Goal: Information Seeking & Learning: Learn about a topic

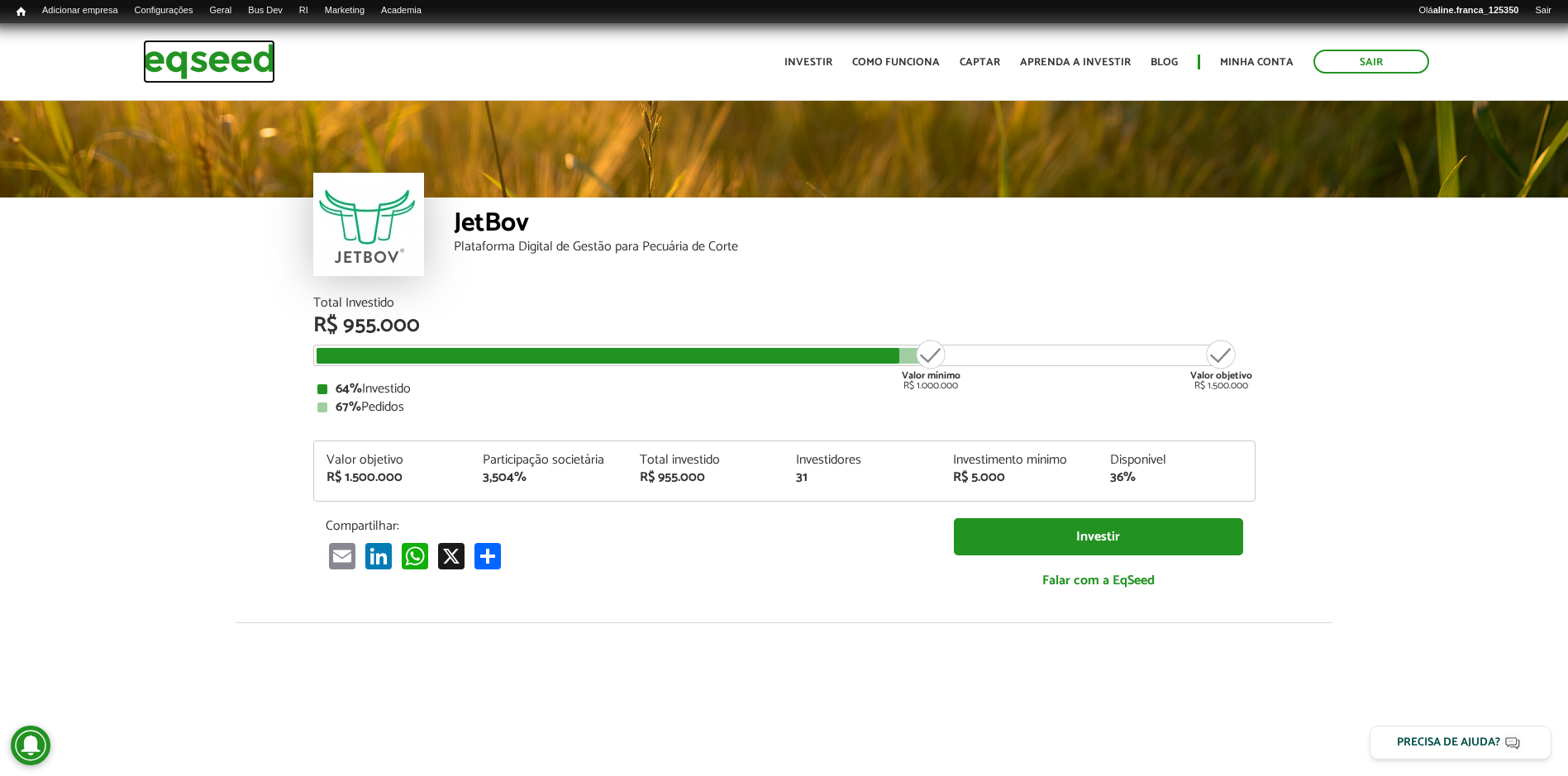
click at [209, 66] on img at bounding box center [209, 62] width 132 height 44
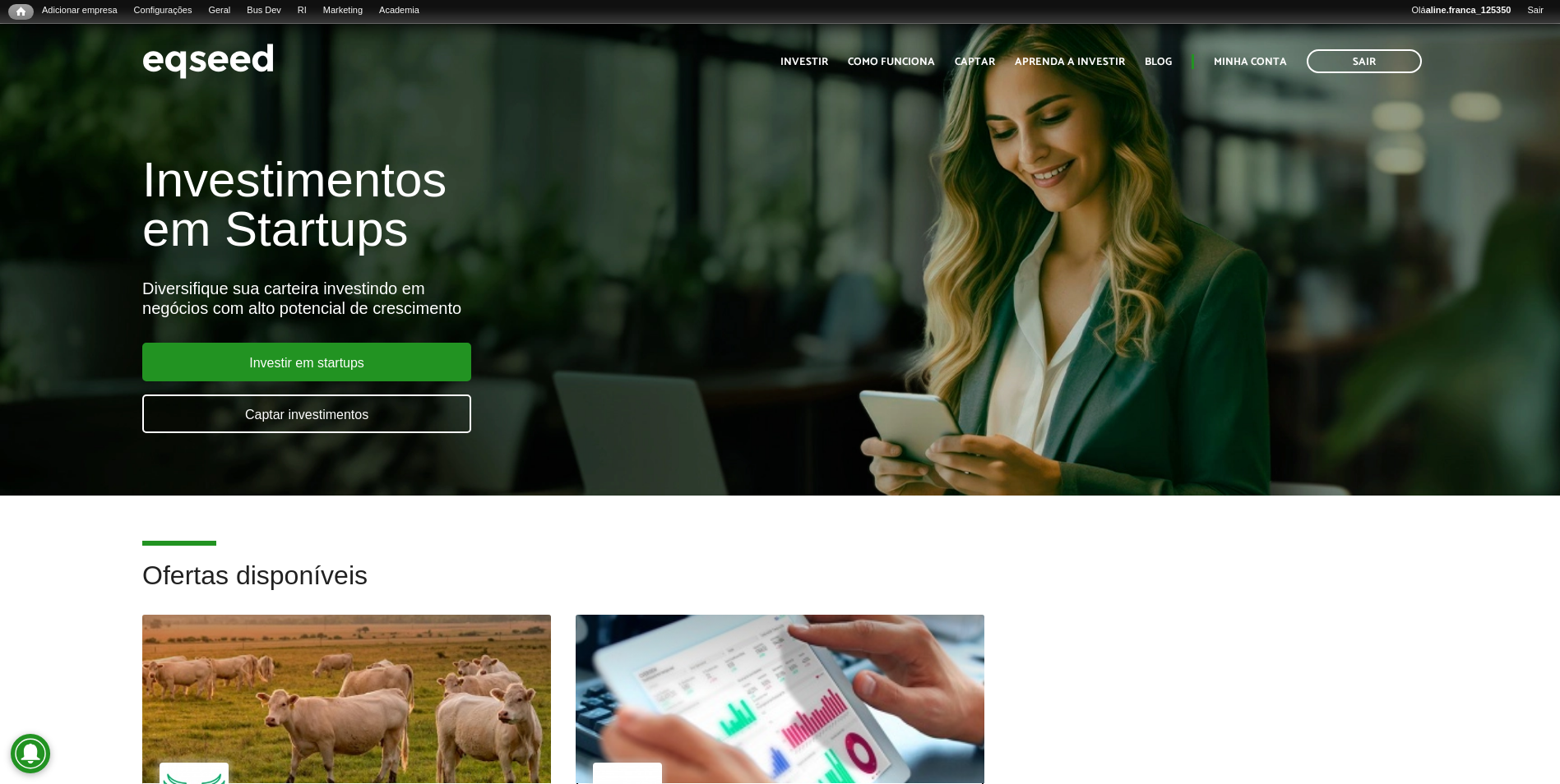
click at [834, 669] on div at bounding box center [780, 699] width 490 height 202
